Goal: Task Accomplishment & Management: Use online tool/utility

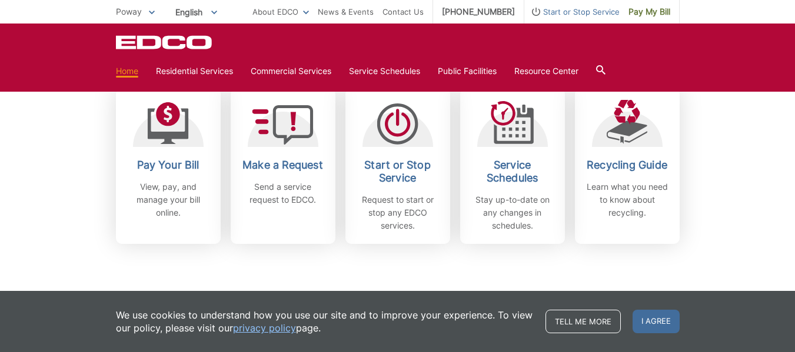
scroll to position [356, 0]
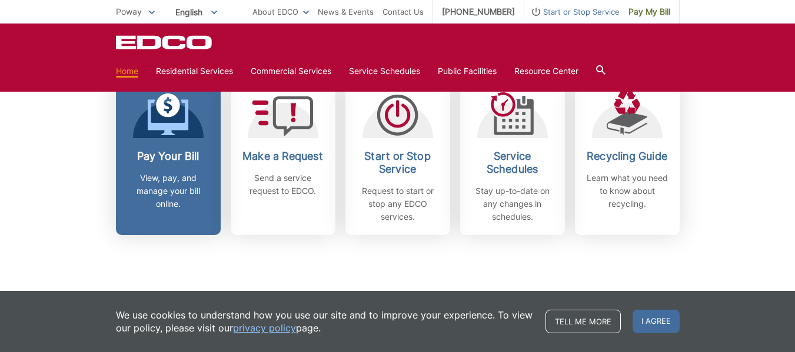
click at [171, 151] on h2 "Pay Your Bill" at bounding box center [168, 156] width 87 height 13
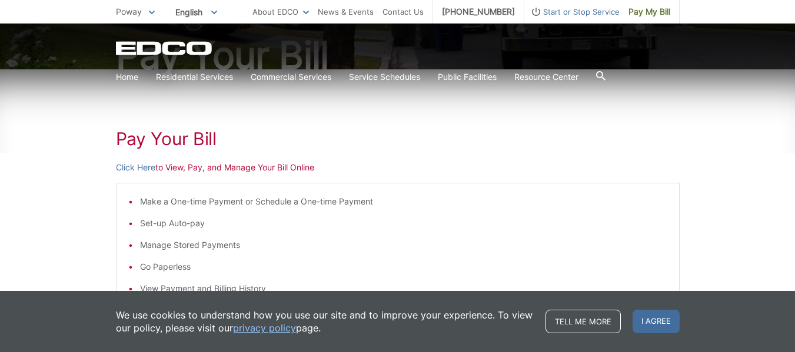
scroll to position [138, 0]
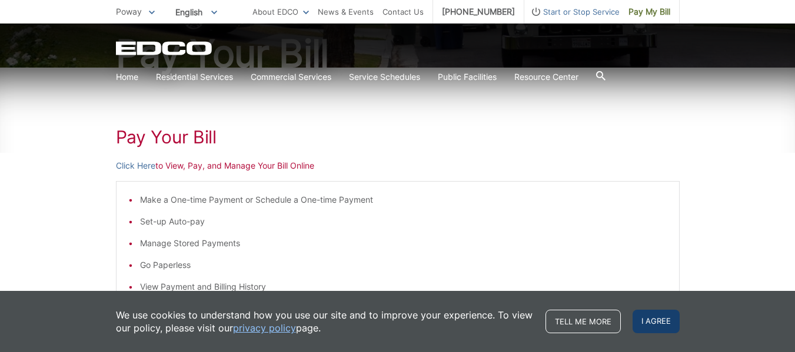
click at [645, 329] on span "I agree" at bounding box center [655, 322] width 47 height 24
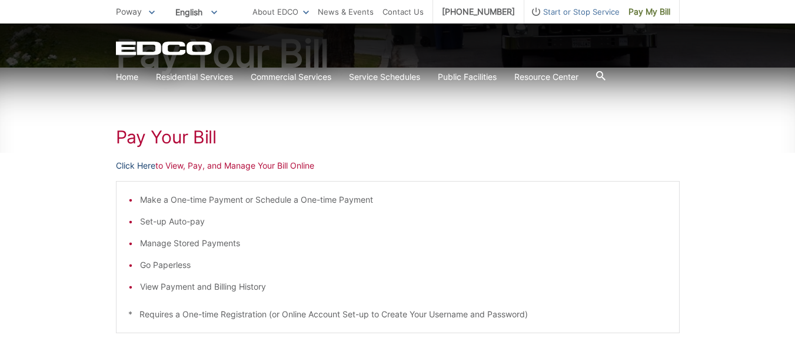
click at [141, 165] on link "Click Here" at bounding box center [135, 165] width 39 height 13
